Goal: Find specific page/section: Find specific page/section

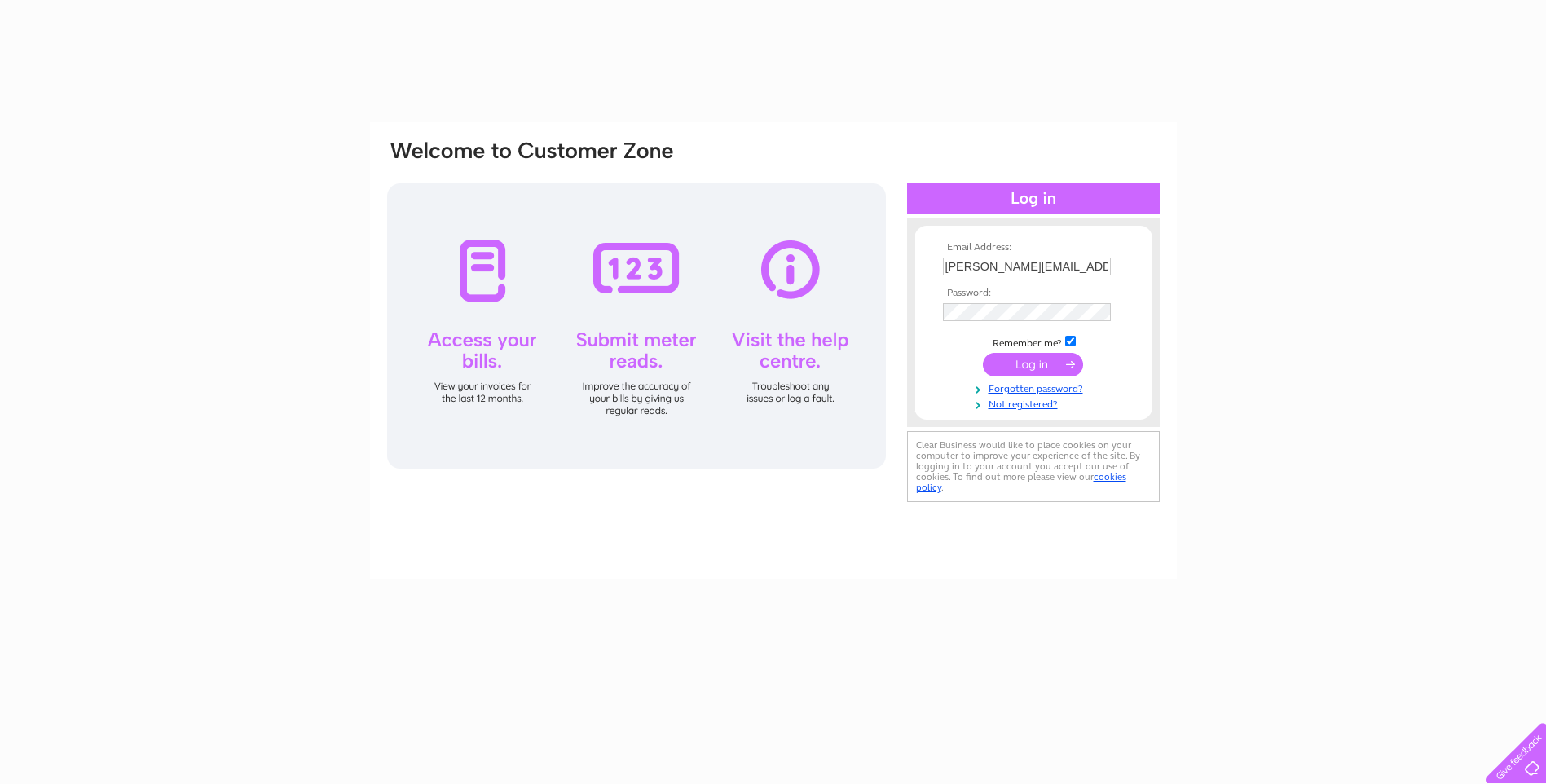
click at [1037, 368] on input "submit" at bounding box center [1033, 364] width 100 height 23
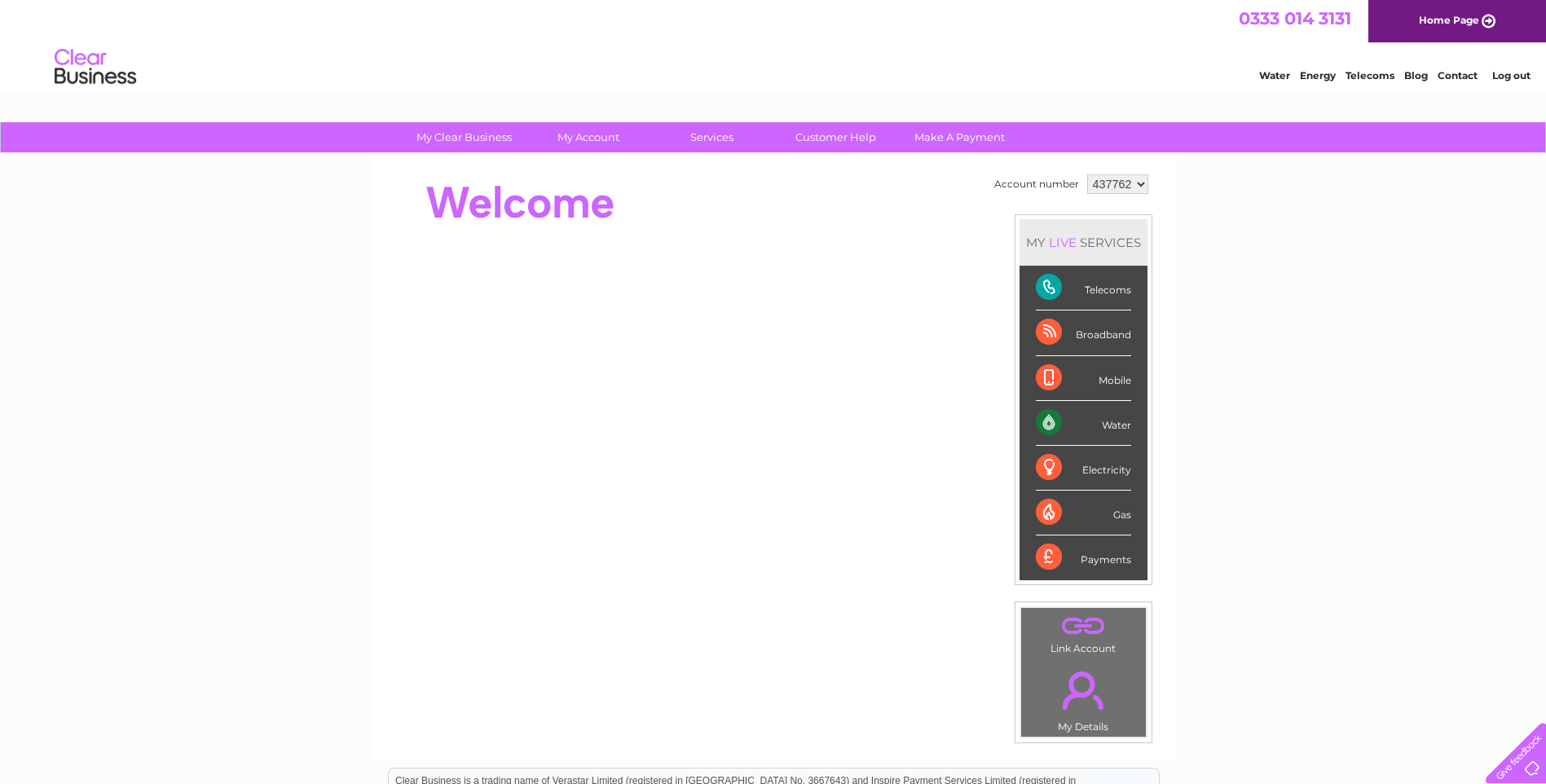
click at [1091, 426] on div "Water" at bounding box center [1083, 423] width 96 height 45
click at [1116, 427] on div "Water" at bounding box center [1083, 423] width 96 height 45
click at [923, 137] on link "Make A Payment" at bounding box center [959, 137] width 135 height 30
click at [923, 136] on link "Make A Payment" at bounding box center [959, 137] width 135 height 30
click at [964, 135] on link "Make A Payment" at bounding box center [959, 137] width 135 height 30
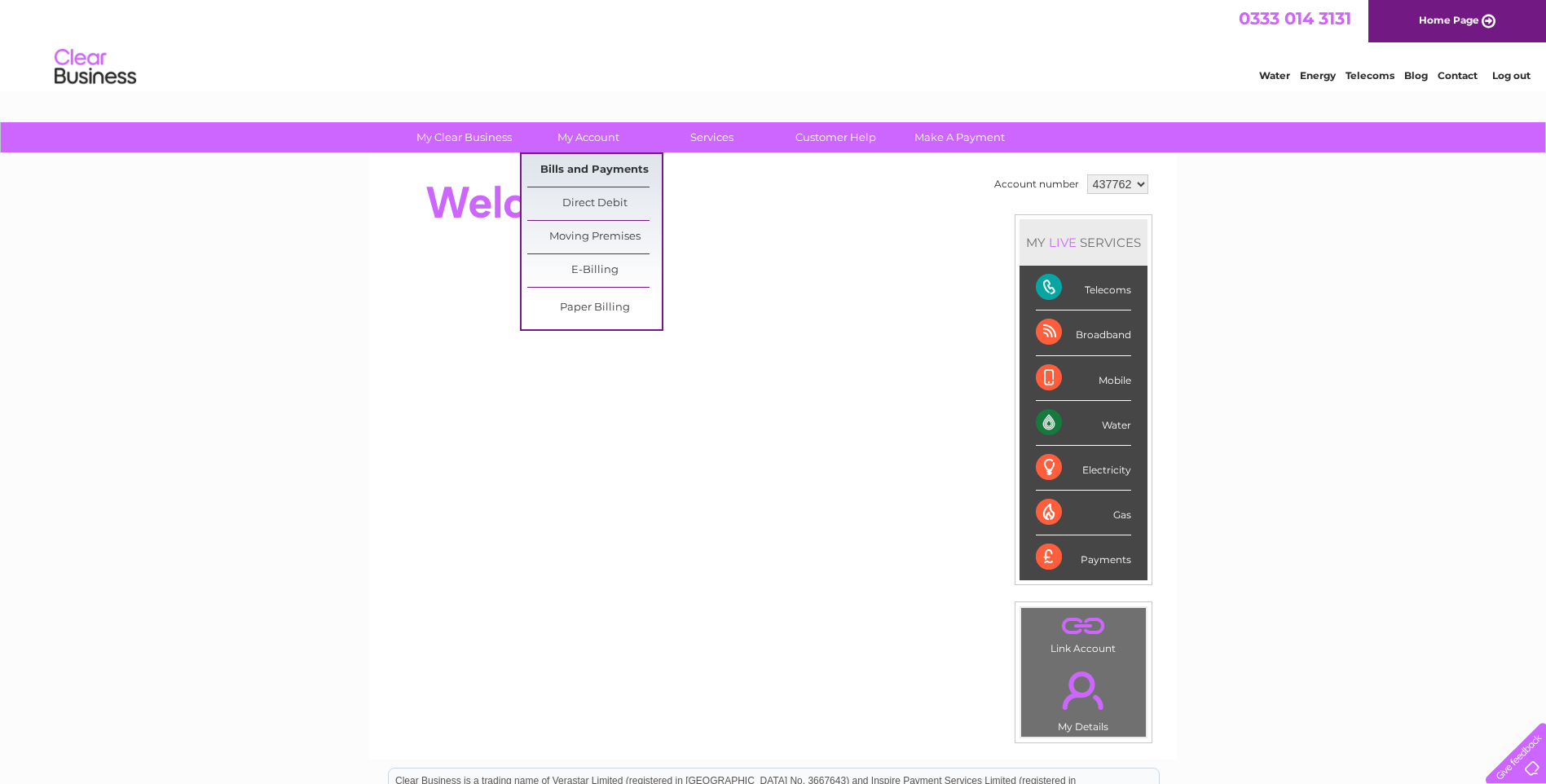
click at [586, 169] on link "Bills and Payments" at bounding box center [594, 170] width 135 height 33
click at [578, 164] on link "Bills and Payments" at bounding box center [594, 170] width 135 height 33
click at [626, 172] on link "Bills and Payments" at bounding box center [594, 170] width 135 height 33
click at [584, 169] on link "Bills and Payments" at bounding box center [594, 170] width 135 height 33
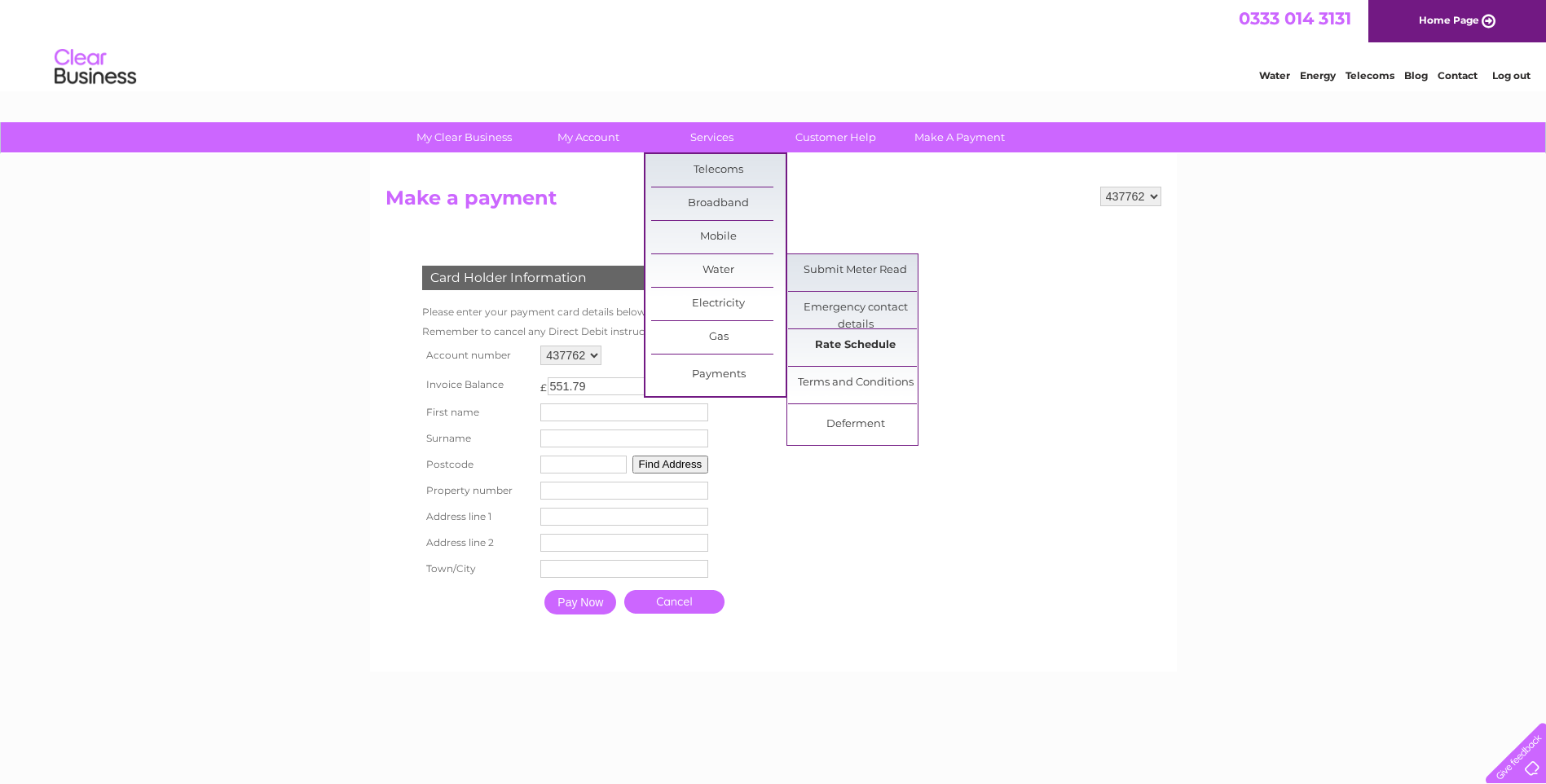
click at [863, 345] on link "Rate Schedule" at bounding box center [855, 345] width 135 height 33
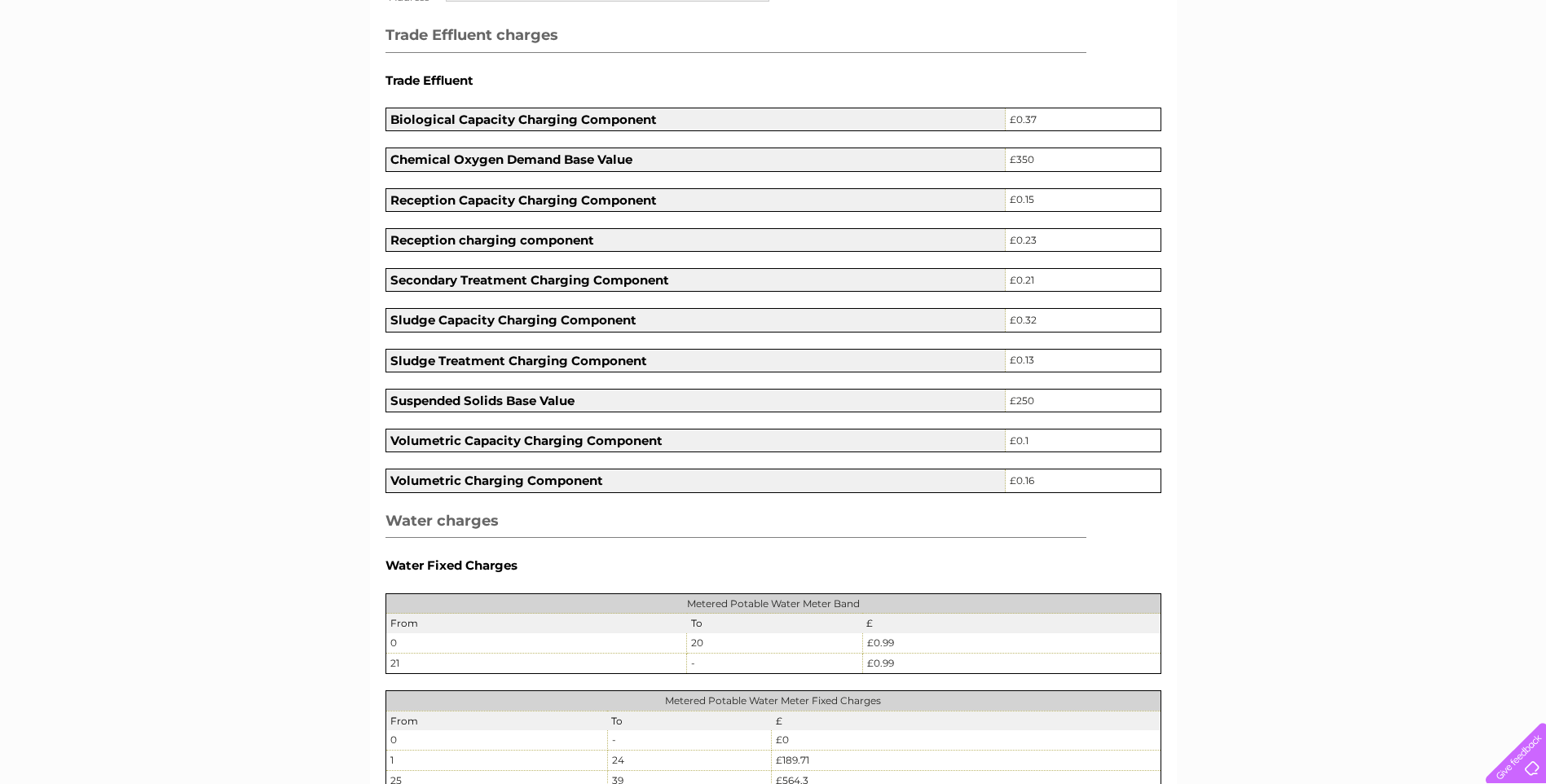
scroll to position [265, 0]
